Goal: Information Seeking & Learning: Learn about a topic

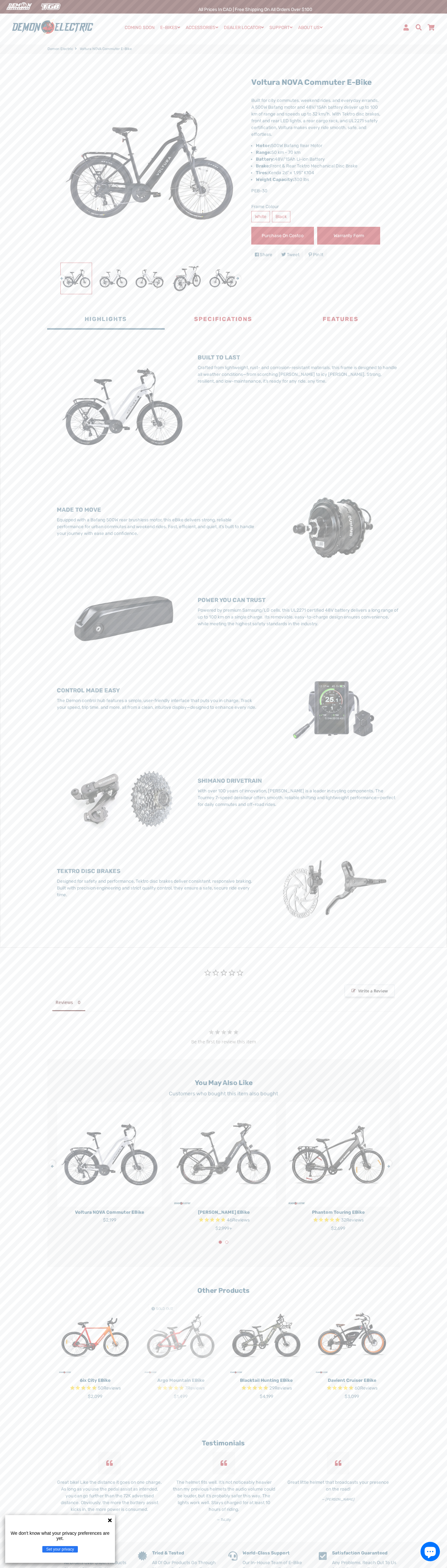
click at [370, 991] on span "Write a Review" at bounding box center [370, 991] width 50 height 12
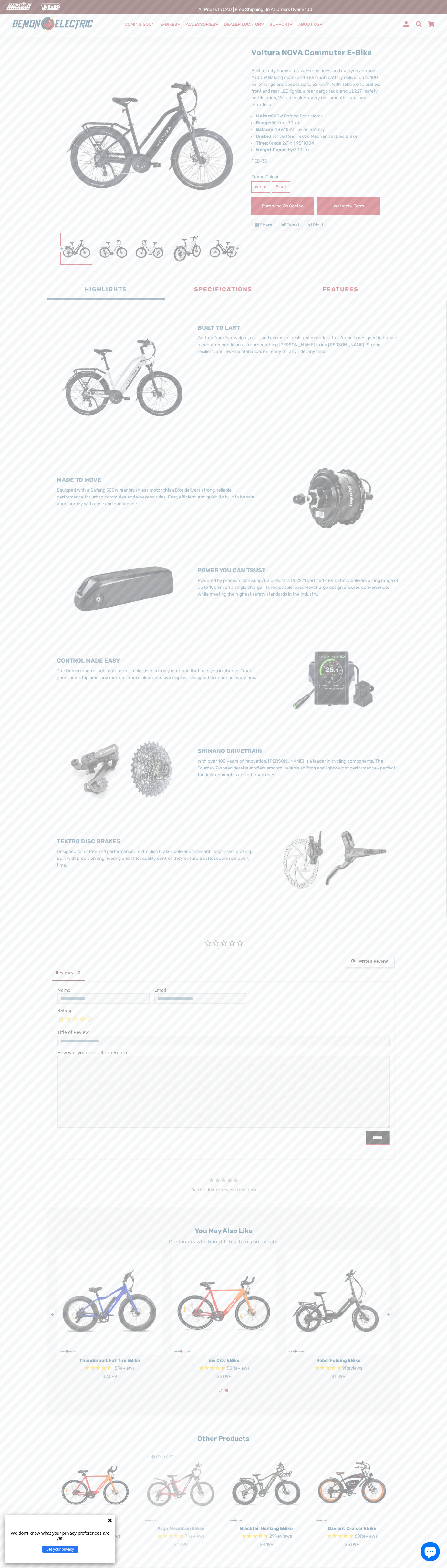
scroll to position [345, 0]
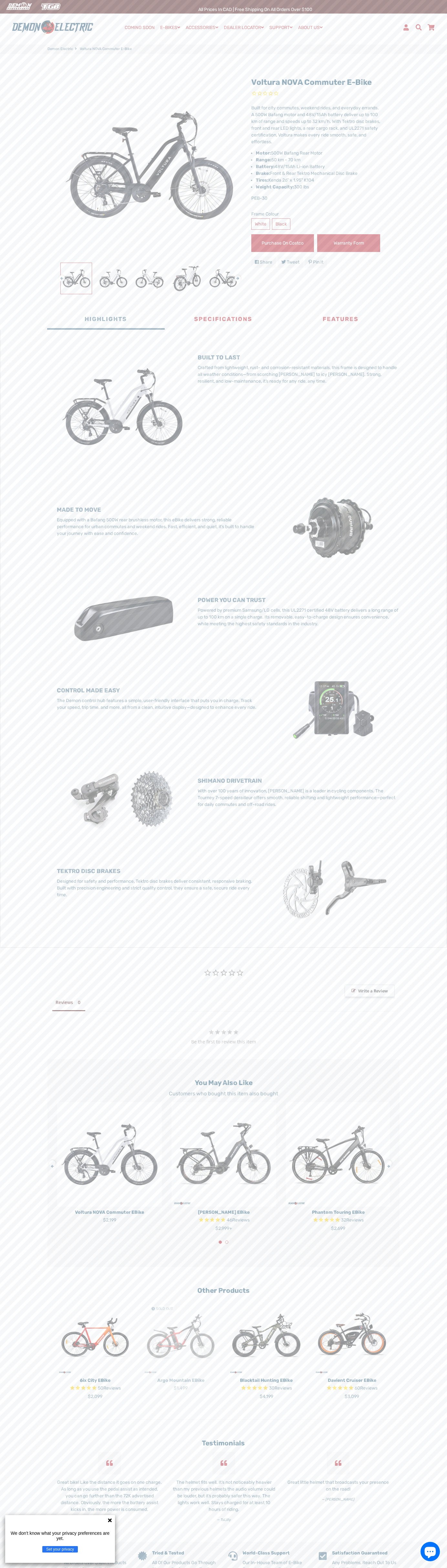
click at [340, 10] on div "All Prices in CAD | Free shipping on all orders over $100" at bounding box center [255, 7] width 383 height 13
click at [446, 200] on main "Voltura NOVA Commuter e-Bike Next" at bounding box center [224, 798] width 447 height 1488
click at [260, 1567] on html "Search Menu Close Cart COMING SOON E-BIKES Expand submenu E-BIKES Collapse subm…" at bounding box center [224, 887] width 447 height 1776
click at [18, 382] on div "× BUILT TO LAST Crafted from lightweight, rust- and corrosion-resistant materia…" at bounding box center [223, 639] width 446 height 618
click at [315, 170] on li "Brake: Front & Rear Tektro Mechanical Disc Brake" at bounding box center [318, 173] width 124 height 7
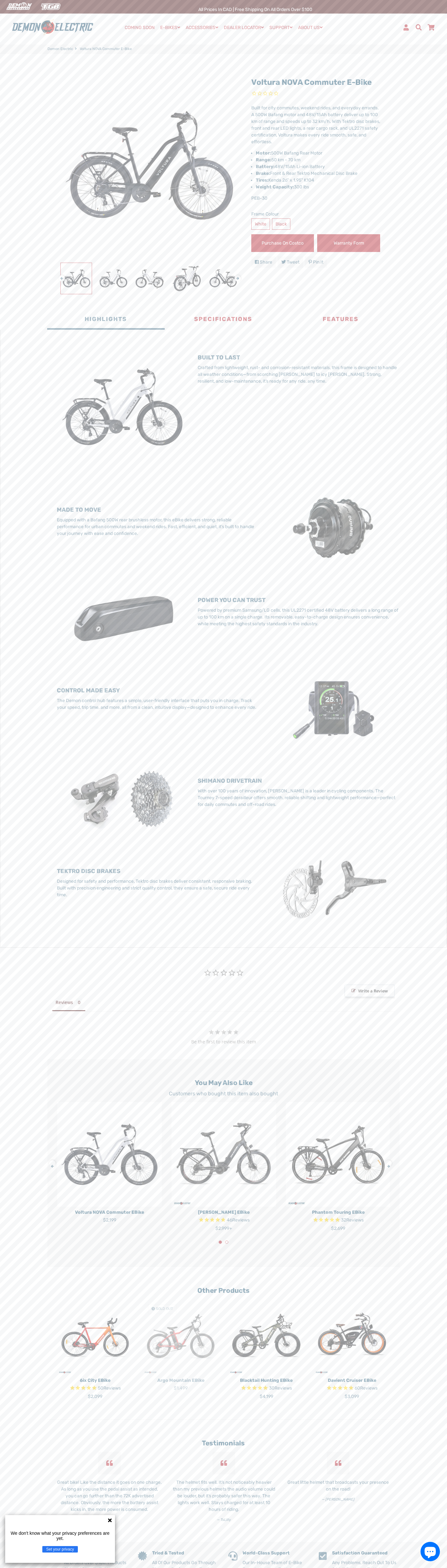
click at [315, 94] on span "Rated 0.0 out of 5 stars 0 reviews" at bounding box center [315, 94] width 128 height 7
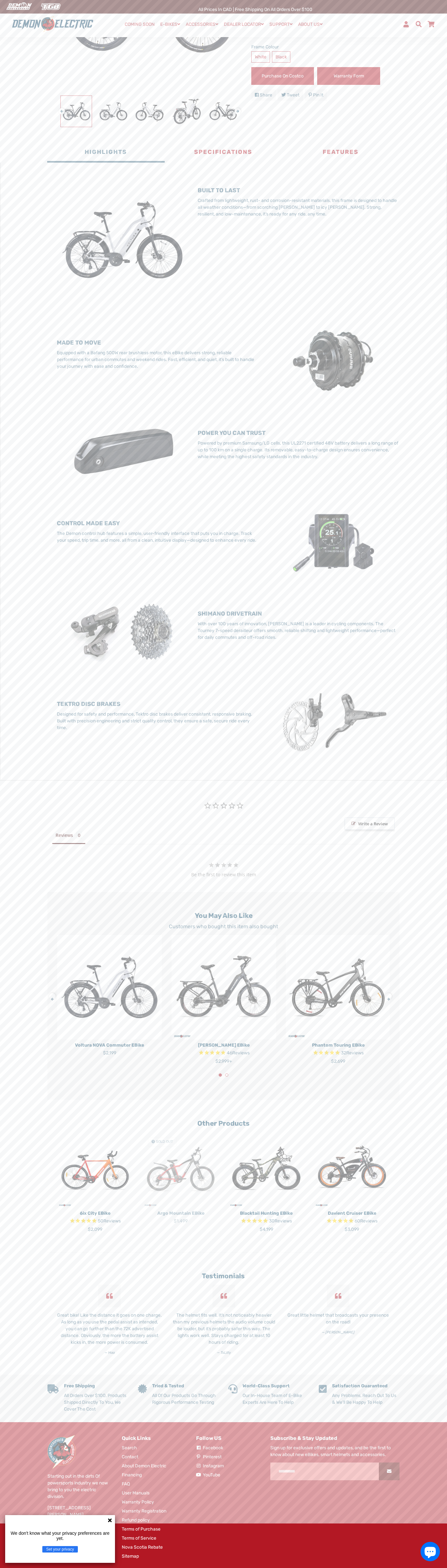
click at [193, 7] on div "All Prices in CAD | Free shipping on all orders over $100" at bounding box center [255, 7] width 371 height 1
click at [437, 1199] on main "Voltura NOVA Commuter e-Bike Next" at bounding box center [224, 631] width 447 height 1488
click at [413, 1567] on html "Search Menu Close Cart COMING SOON E-BIKES Expand submenu E-BIKES Collapse subm…" at bounding box center [224, 720] width 447 height 1776
click at [32, 1094] on main "Voltura NOVA Commuter e-Bike Next" at bounding box center [224, 631] width 447 height 1488
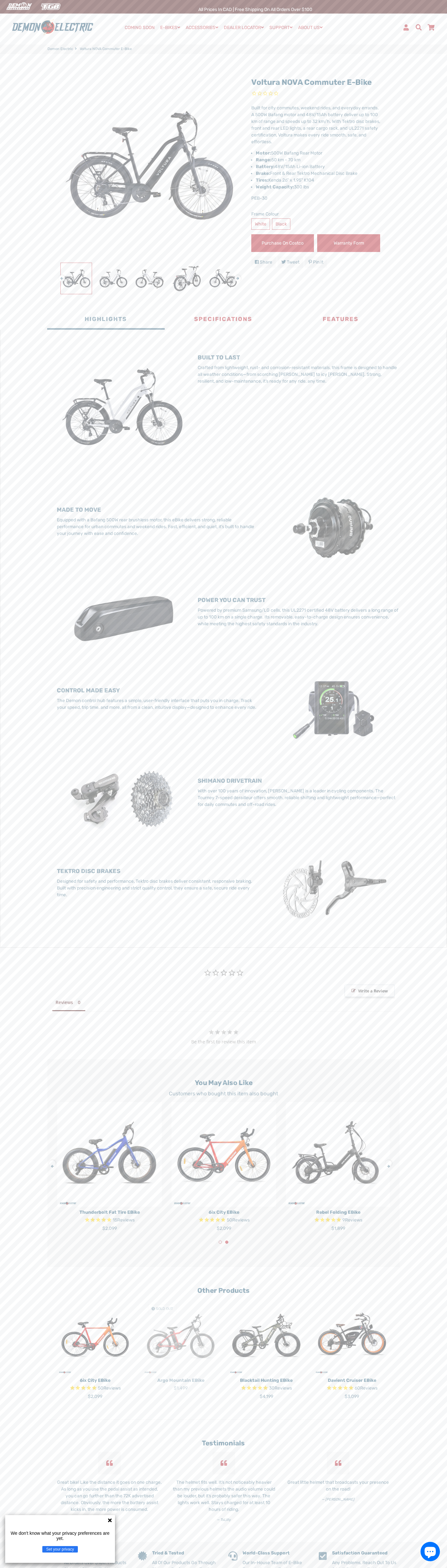
click at [315, 170] on li "Brake: Front & Rear Tektro Mechanical Disc Brake" at bounding box center [318, 173] width 124 height 7
click at [315, 94] on span "Rated 0.0 out of 5 stars 0 reviews" at bounding box center [315, 94] width 128 height 7
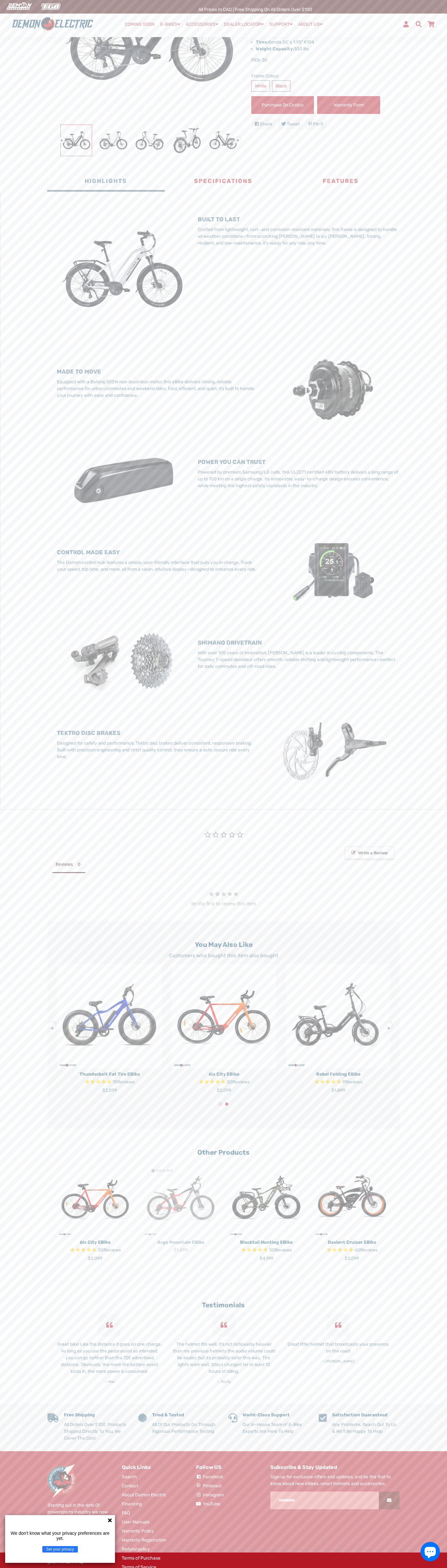
scroll to position [167, 0]
